Goal: Task Accomplishment & Management: Manage account settings

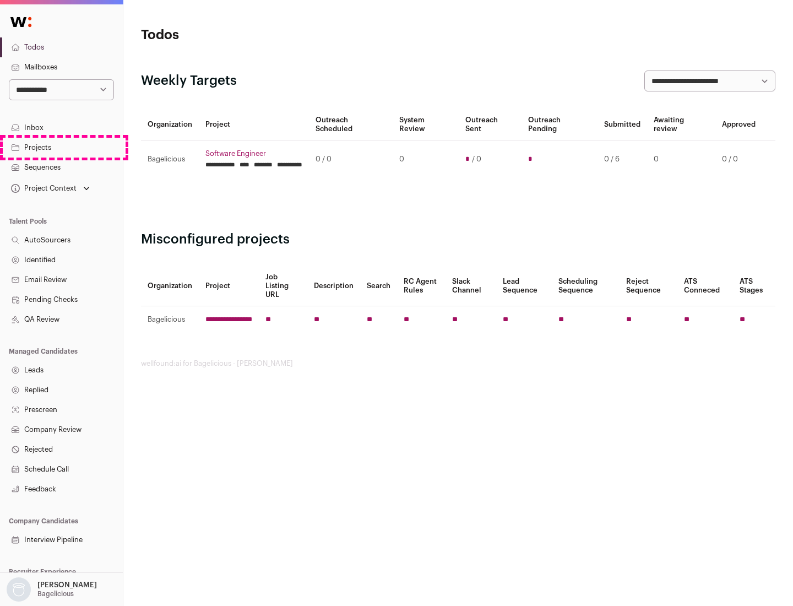
click at [61, 147] on link "Projects" at bounding box center [61, 148] width 123 height 20
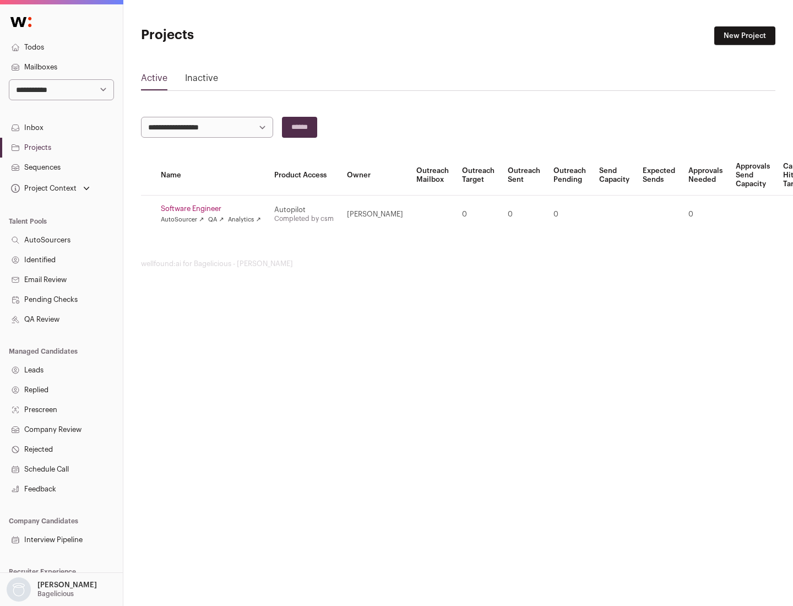
click at [214, 209] on link "Software Engineer" at bounding box center [211, 208] width 100 height 9
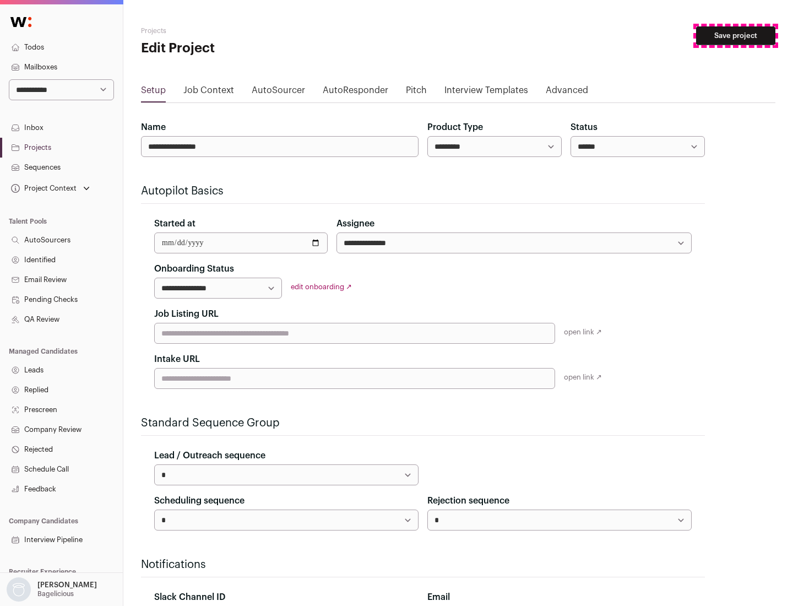
click at [736, 36] on button "Save project" at bounding box center [735, 35] width 79 height 19
